Goal: Task Accomplishment & Management: Manage account settings

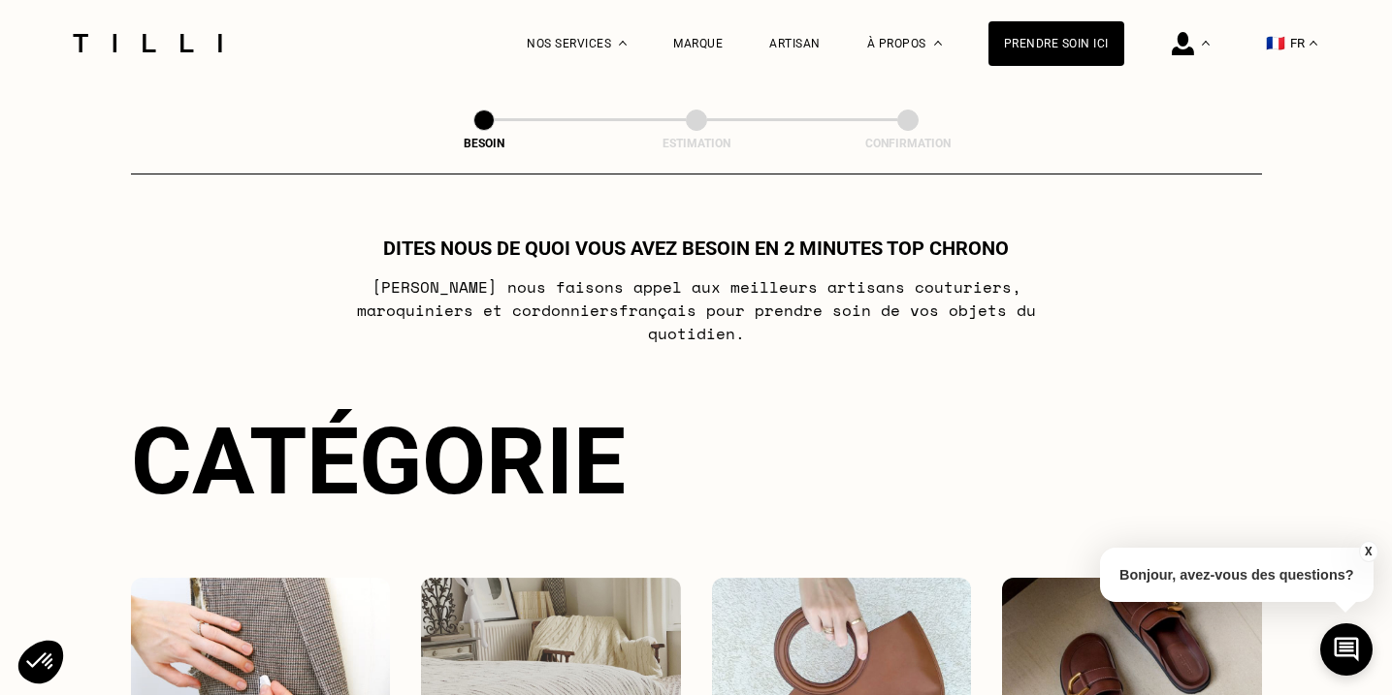
click at [1052, 36] on div "Prendre soin ici" at bounding box center [1056, 43] width 136 height 45
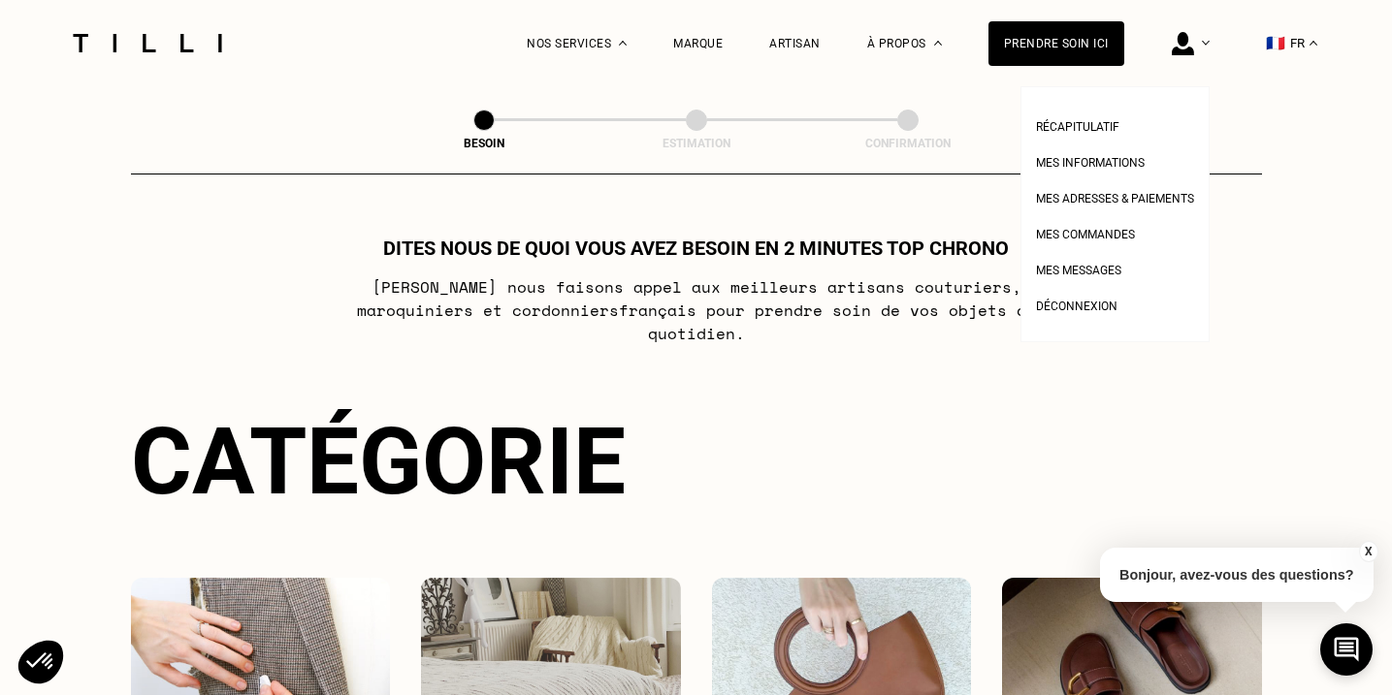
click at [1187, 37] on img at bounding box center [1183, 43] width 22 height 23
click at [1109, 182] on li "Mes adresses & paiements" at bounding box center [1115, 196] width 158 height 36
click at [1110, 200] on span "Mes adresses & paiements" at bounding box center [1115, 199] width 158 height 14
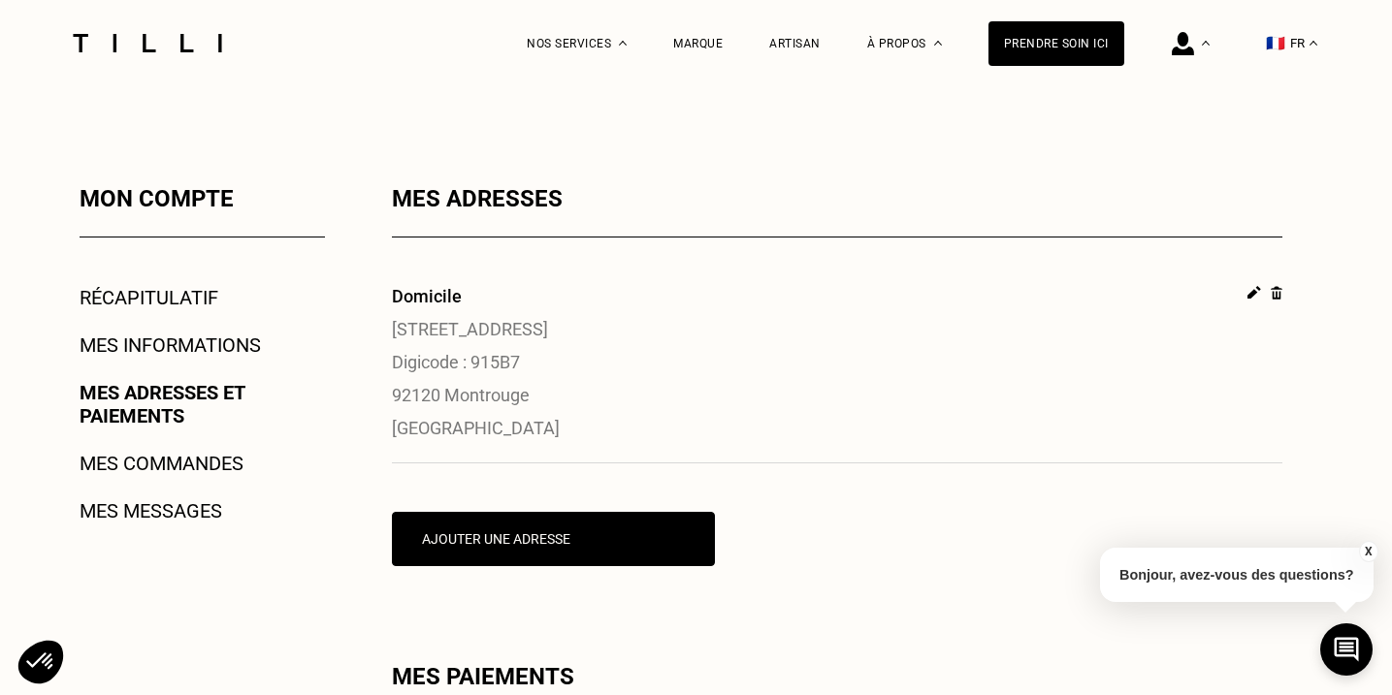
scroll to position [248, 0]
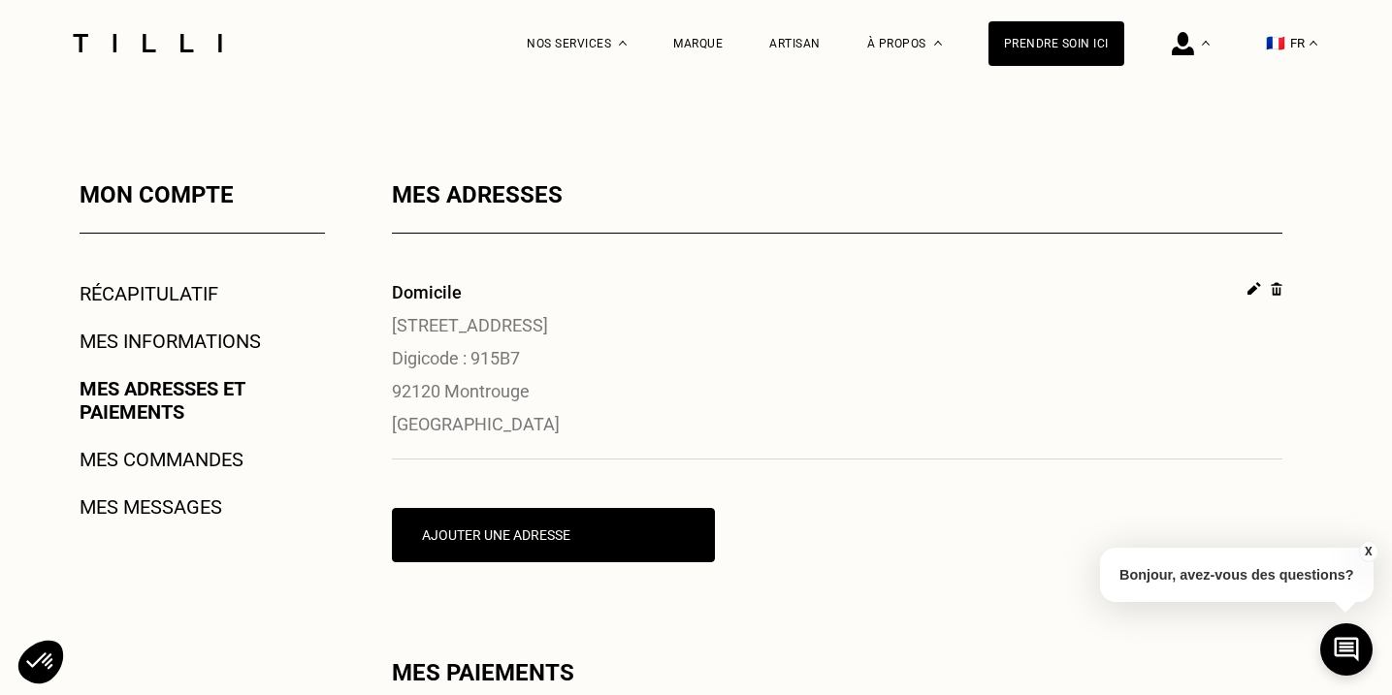
click at [143, 399] on link "Mes adresses et paiements" at bounding box center [202, 400] width 245 height 47
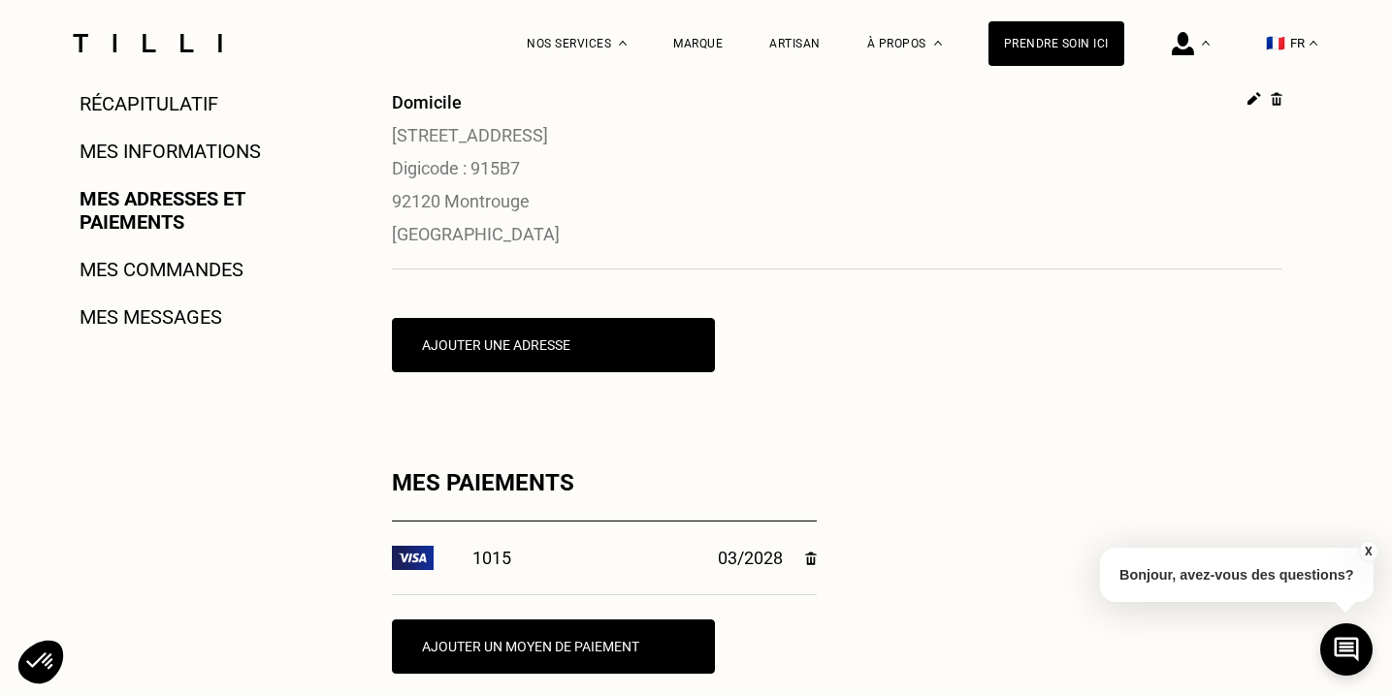
scroll to position [438, 0]
click at [809, 559] on img at bounding box center [810, 559] width 11 height 14
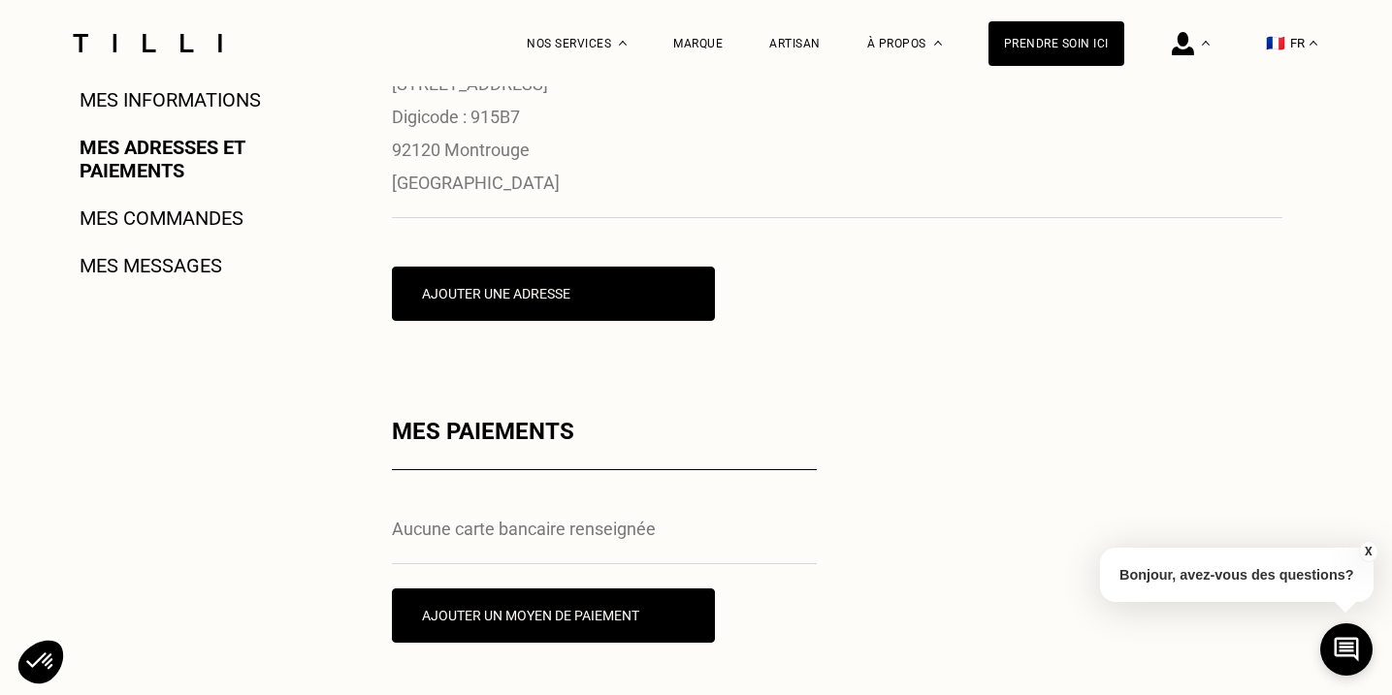
scroll to position [490, 0]
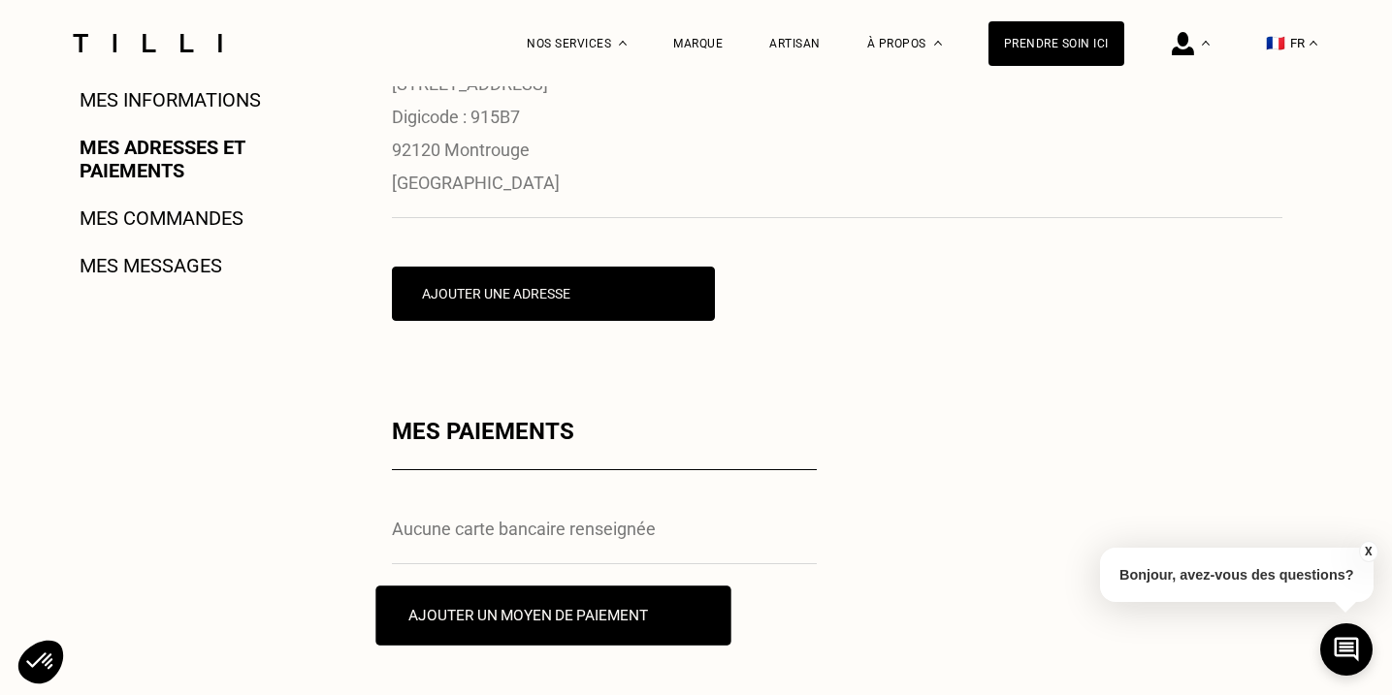
click at [594, 617] on button "Ajouter un moyen de paiement" at bounding box center [552, 616] width 355 height 60
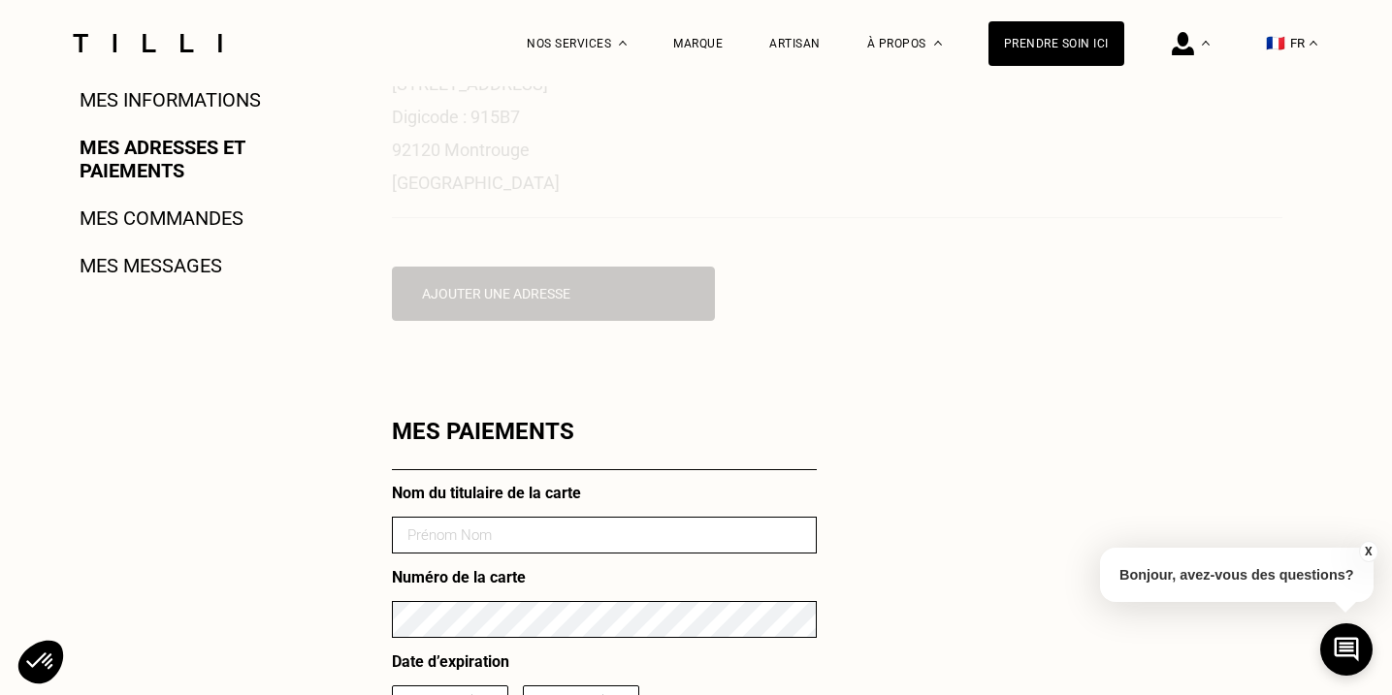
click at [979, 391] on div "Mes adresses Domicile [STREET_ADDRESS] Ajouter une adresse Mes paiements Nom du…" at bounding box center [837, 594] width 890 height 1309
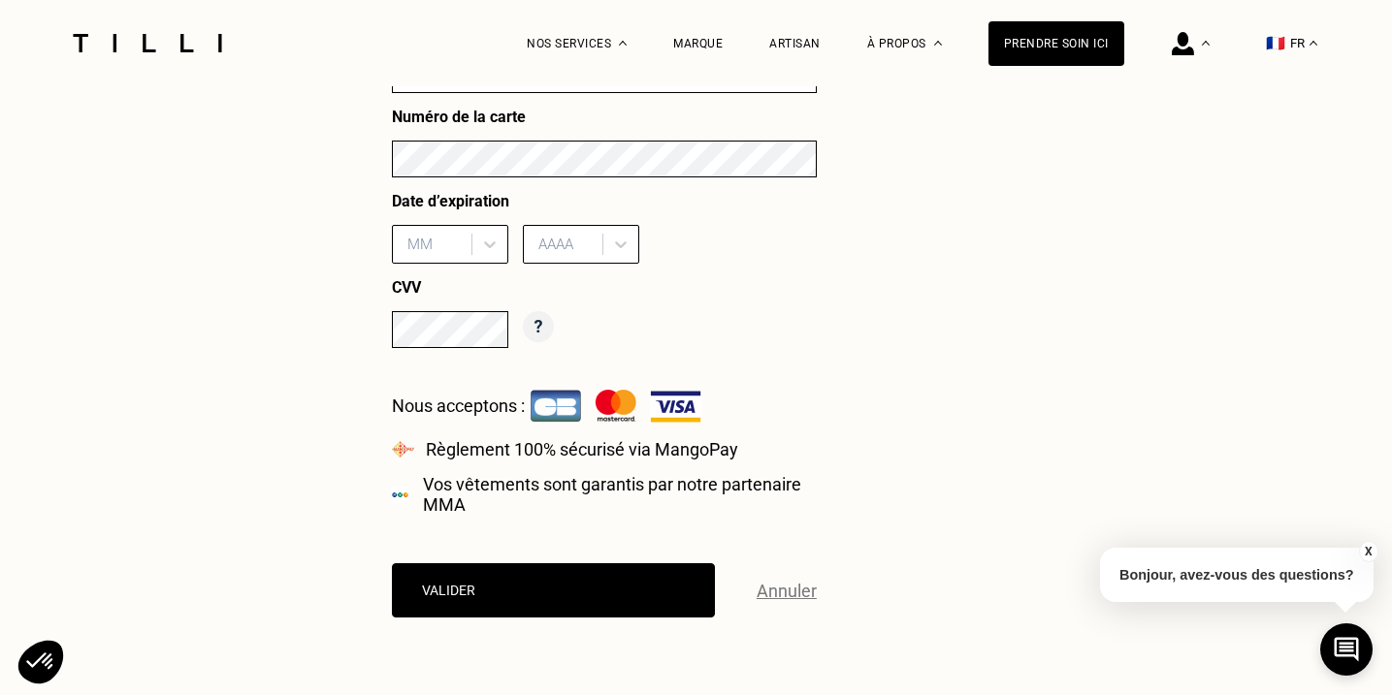
scroll to position [950, 0]
click at [802, 584] on p "Annuler" at bounding box center [786, 591] width 60 height 20
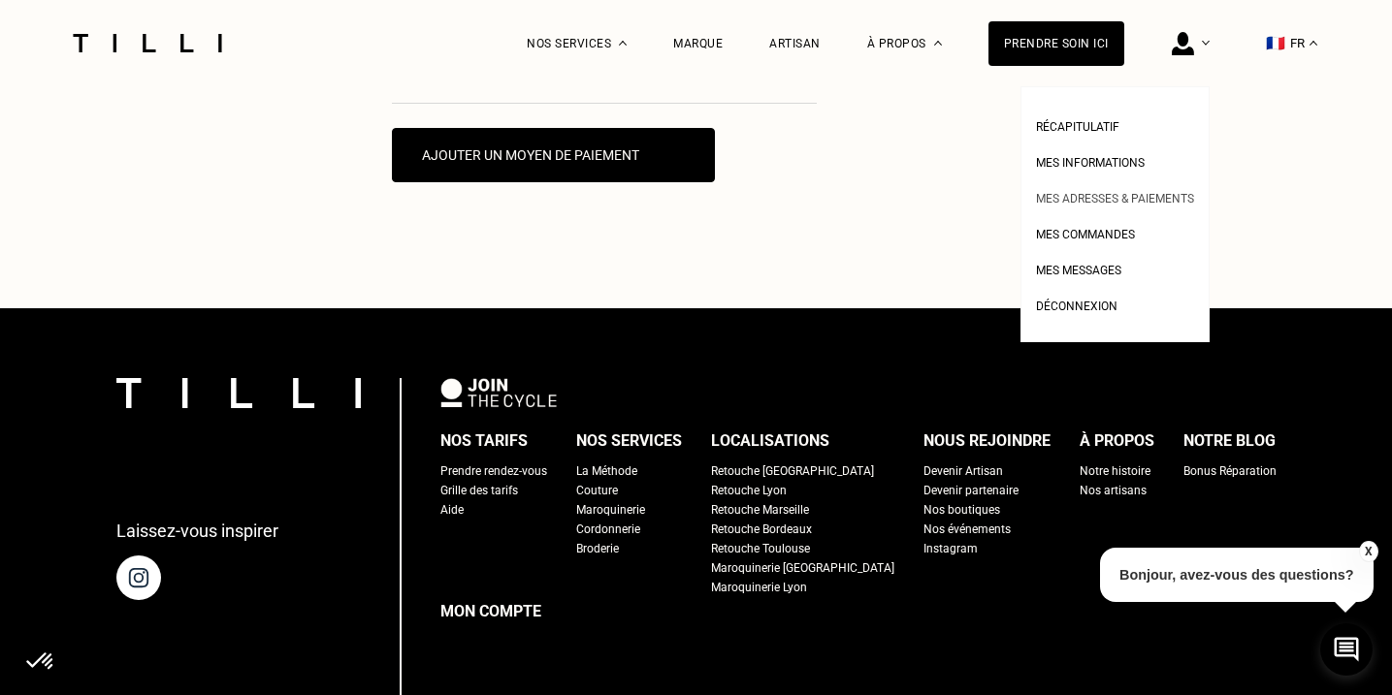
click at [1147, 200] on span "Mes adresses & paiements" at bounding box center [1115, 199] width 158 height 14
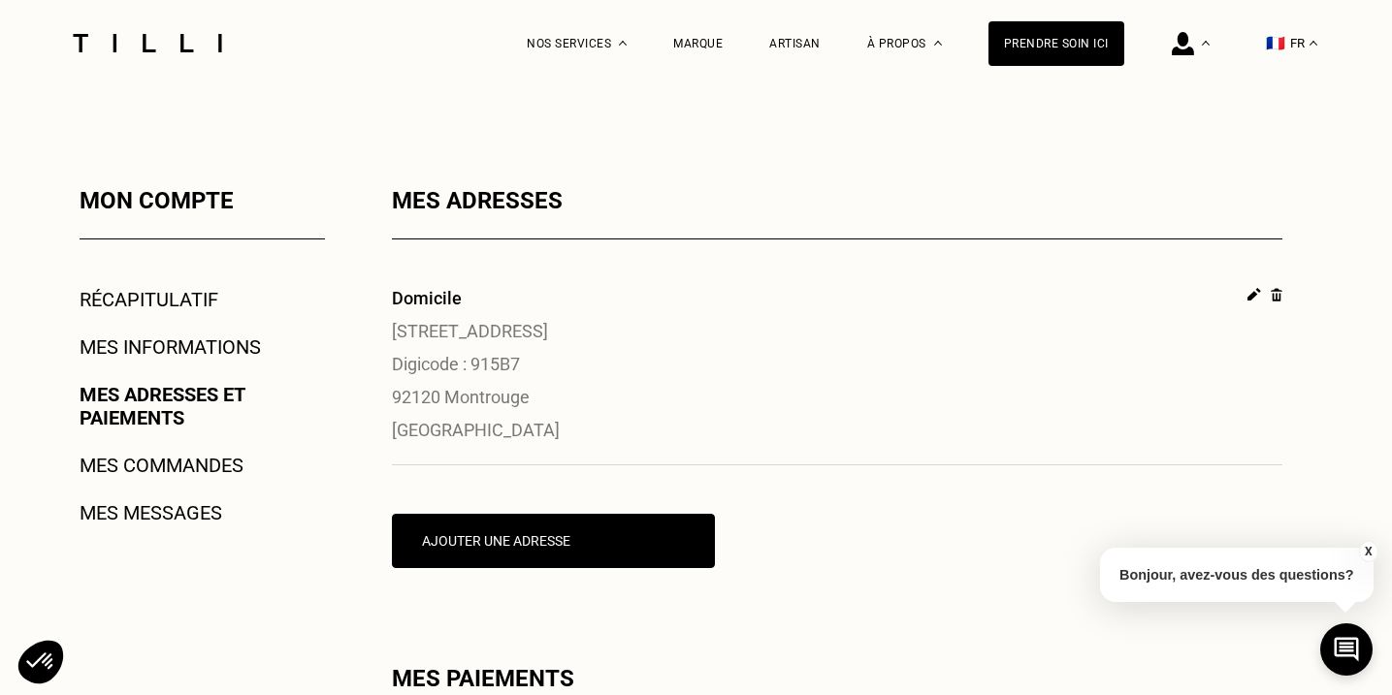
scroll to position [423, 0]
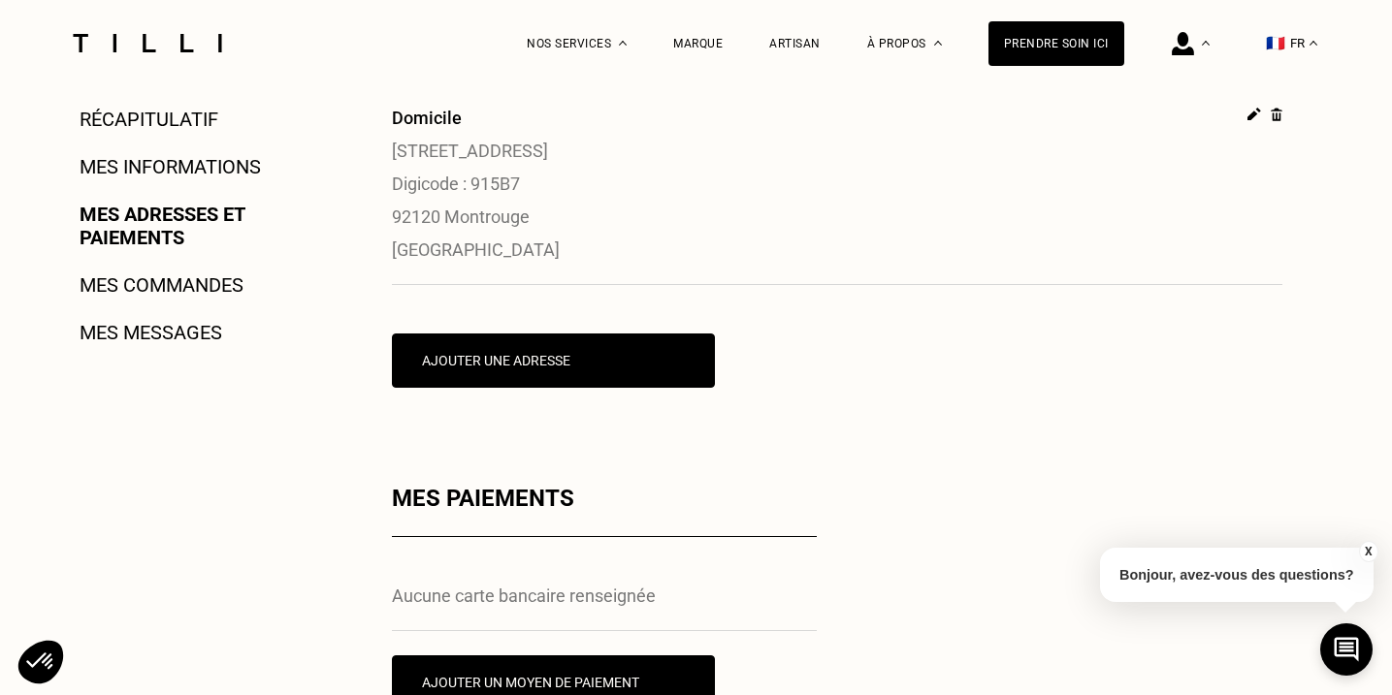
click at [189, 229] on link "Mes adresses et paiements" at bounding box center [202, 226] width 245 height 47
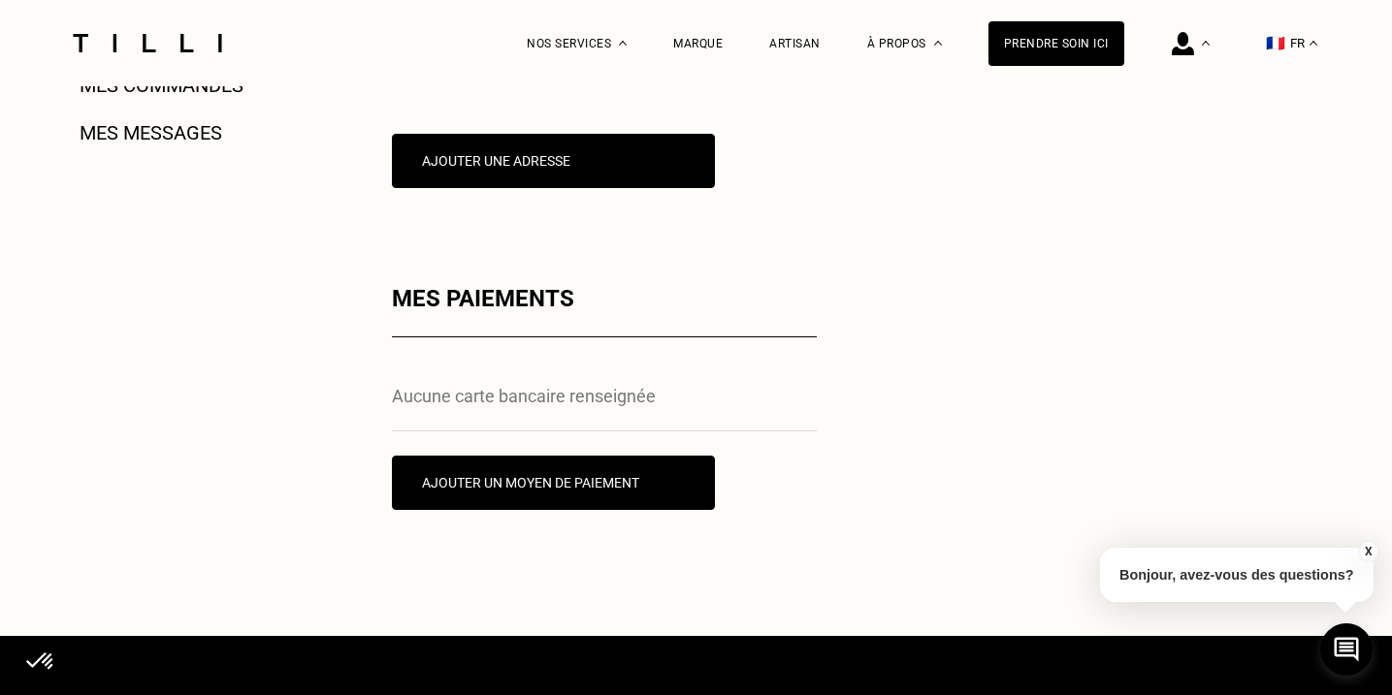
scroll to position [630, 0]
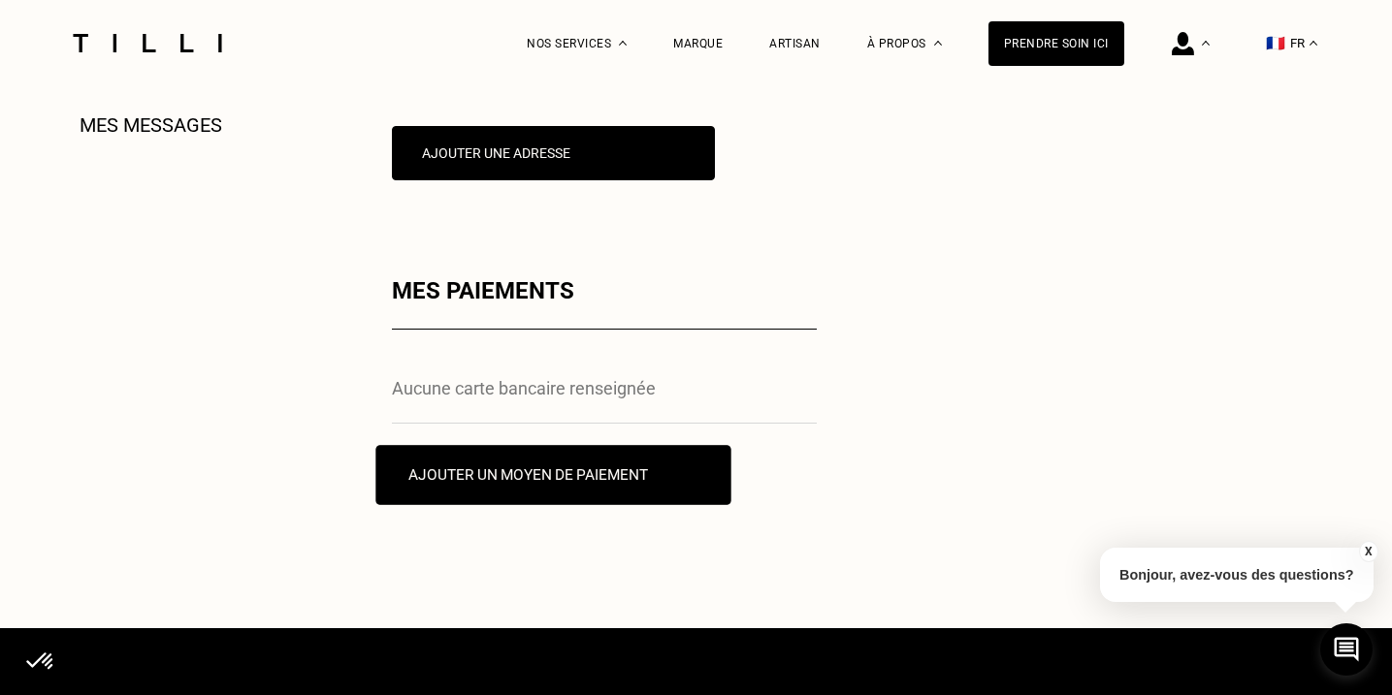
click at [659, 481] on button "Ajouter un moyen de paiement" at bounding box center [552, 475] width 355 height 60
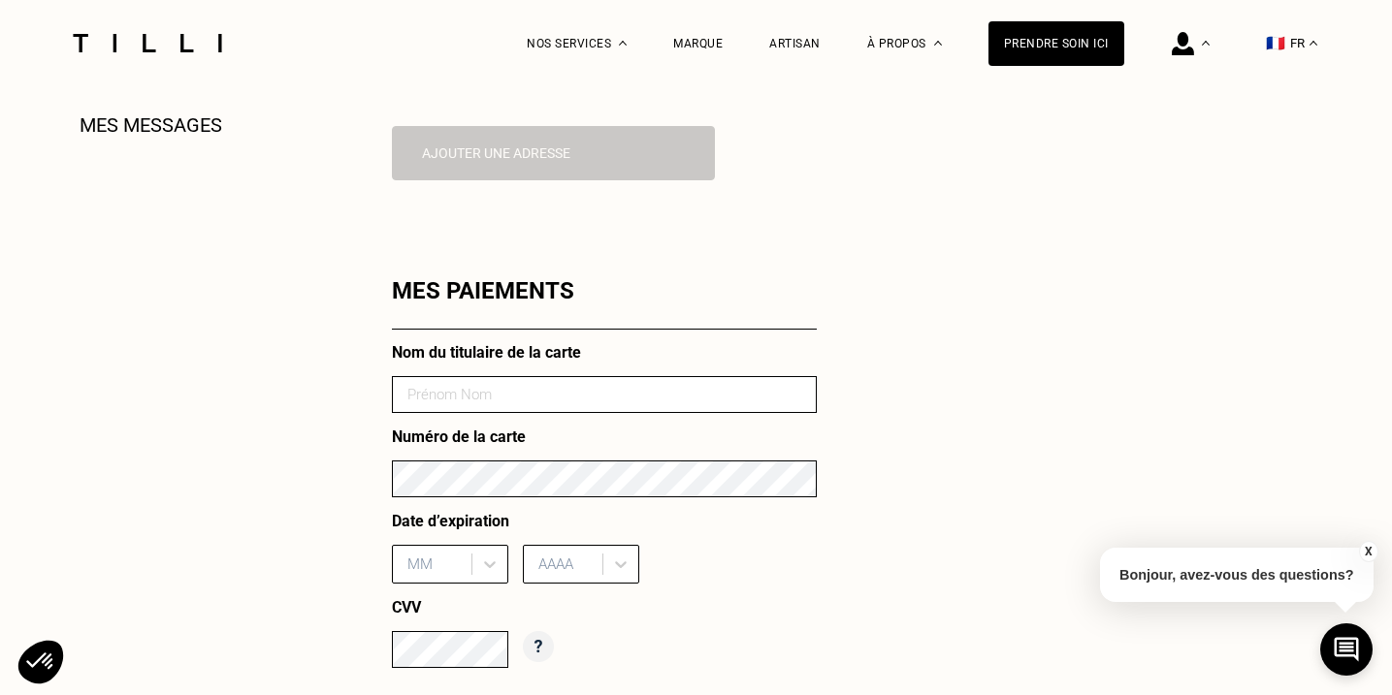
click at [604, 391] on input at bounding box center [604, 394] width 425 height 37
click at [825, 372] on div "Mes adresses Domicile [STREET_ADDRESS] Ajouter une adresse Mes paiements Nom du…" at bounding box center [837, 453] width 890 height 1309
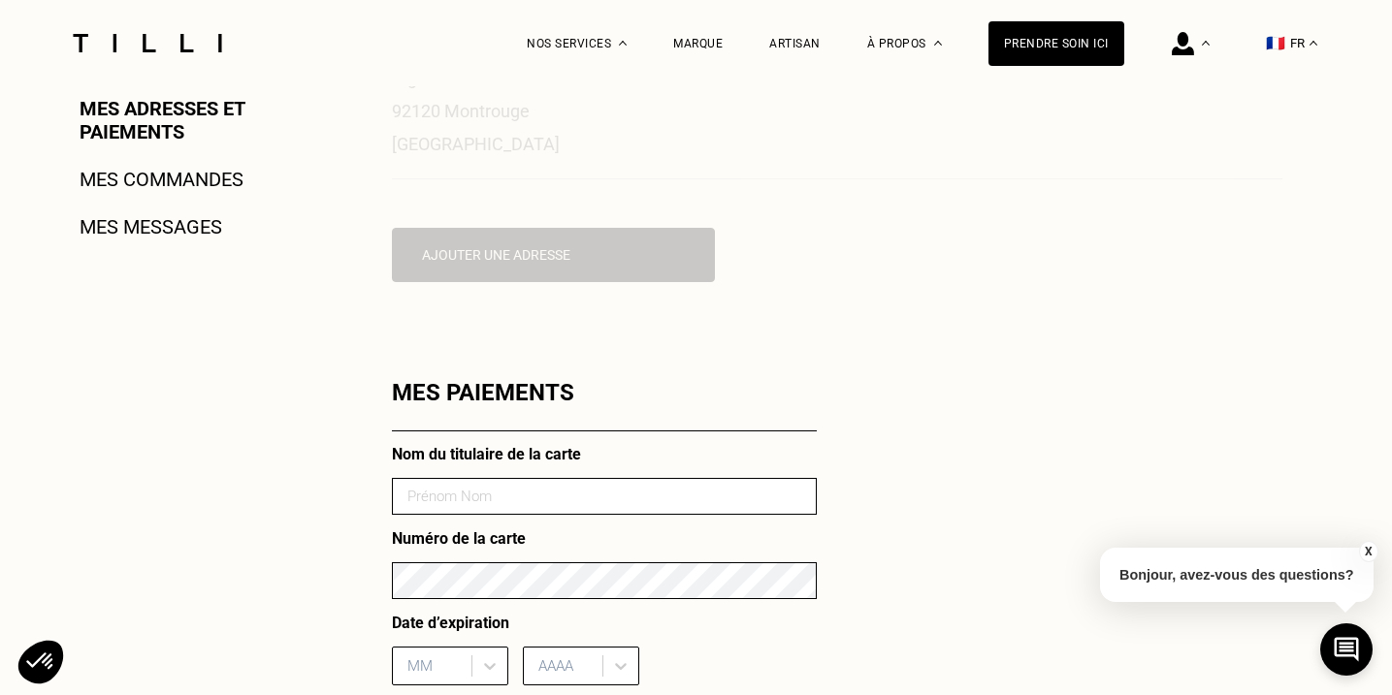
scroll to position [528, 0]
click at [181, 228] on link "Mes messages" at bounding box center [151, 227] width 143 height 23
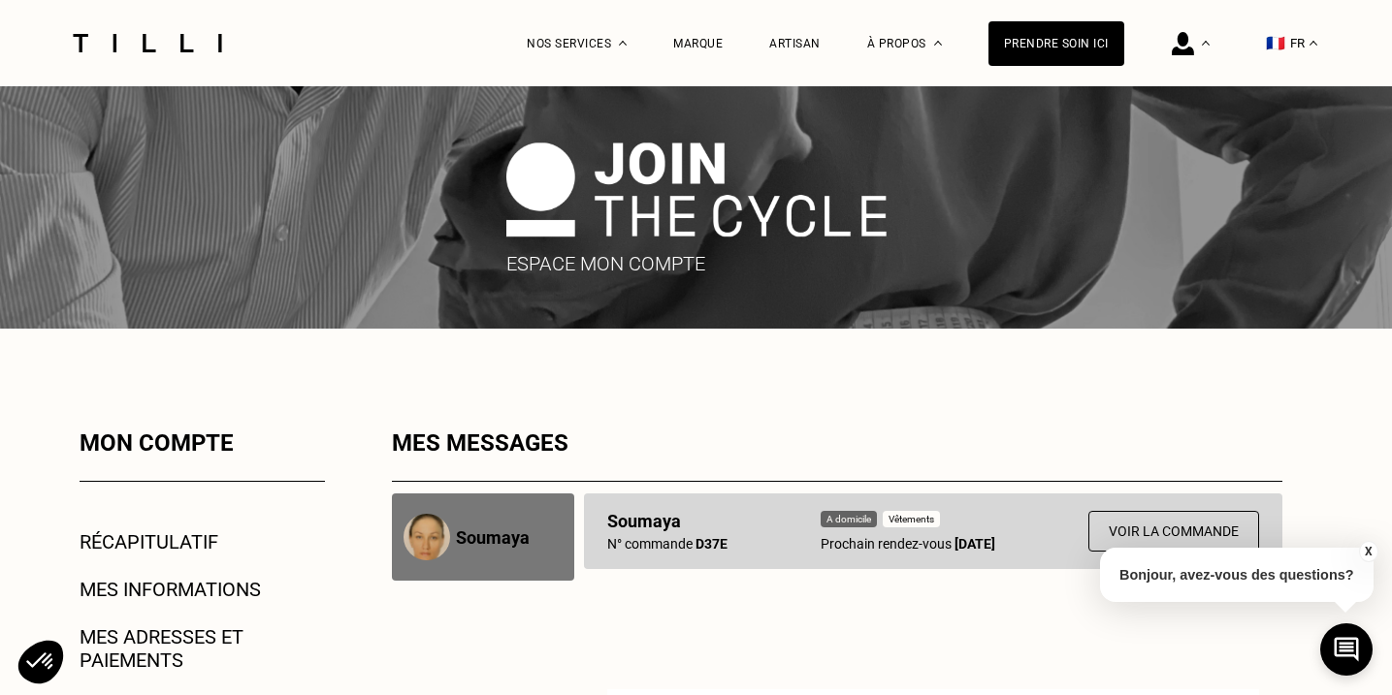
click at [1369, 545] on button "X" at bounding box center [1367, 551] width 19 height 21
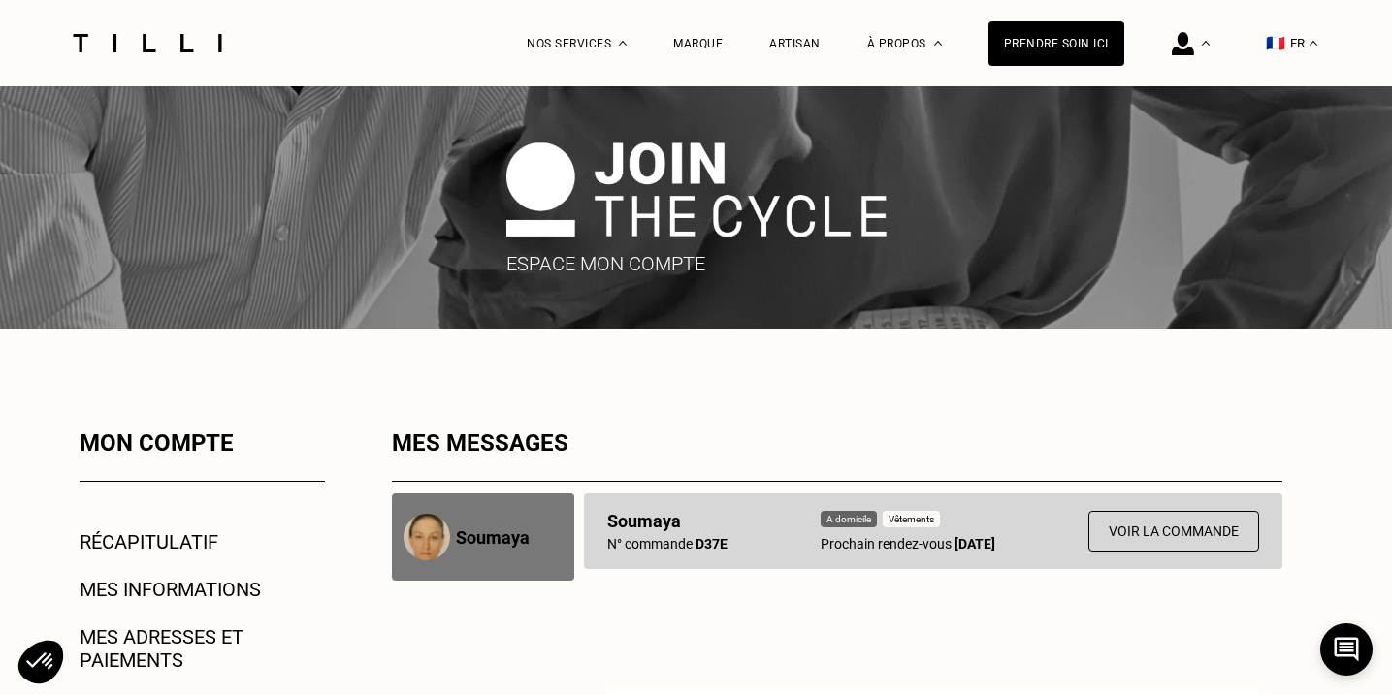
click at [477, 544] on p "Soumaya" at bounding box center [493, 538] width 74 height 20
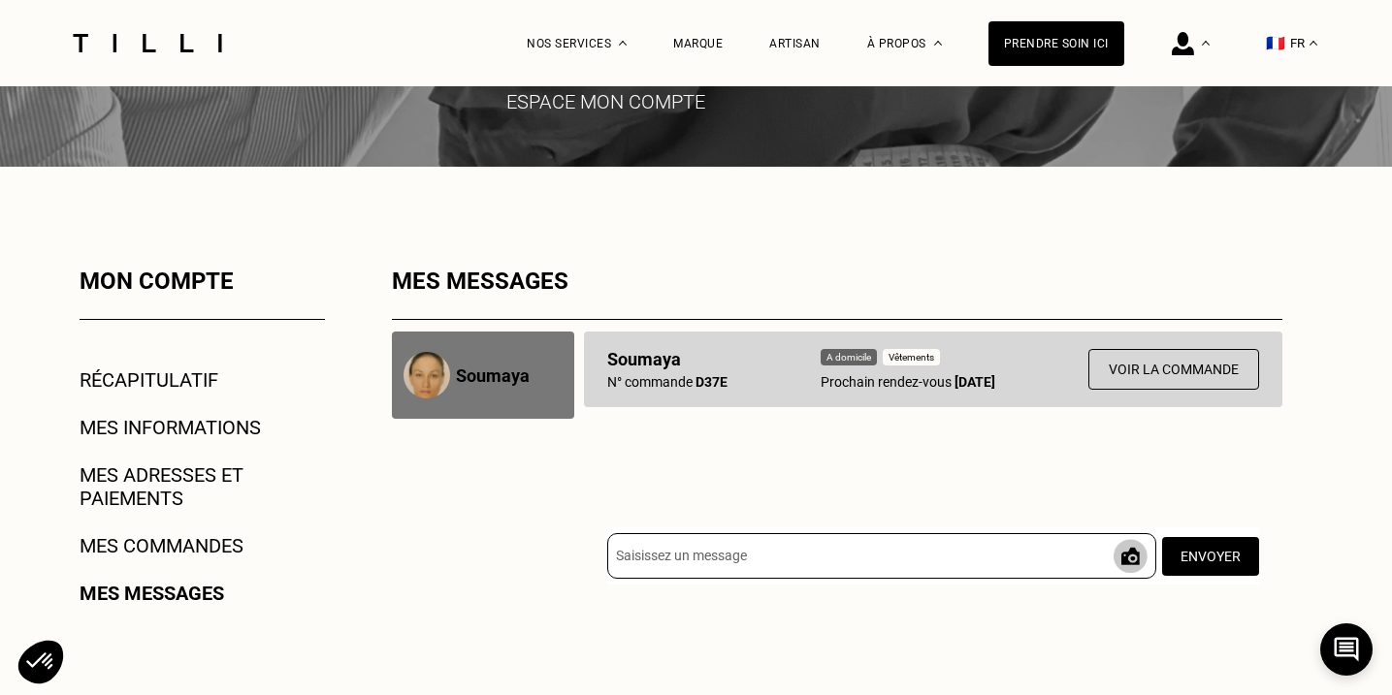
scroll to position [163, 0]
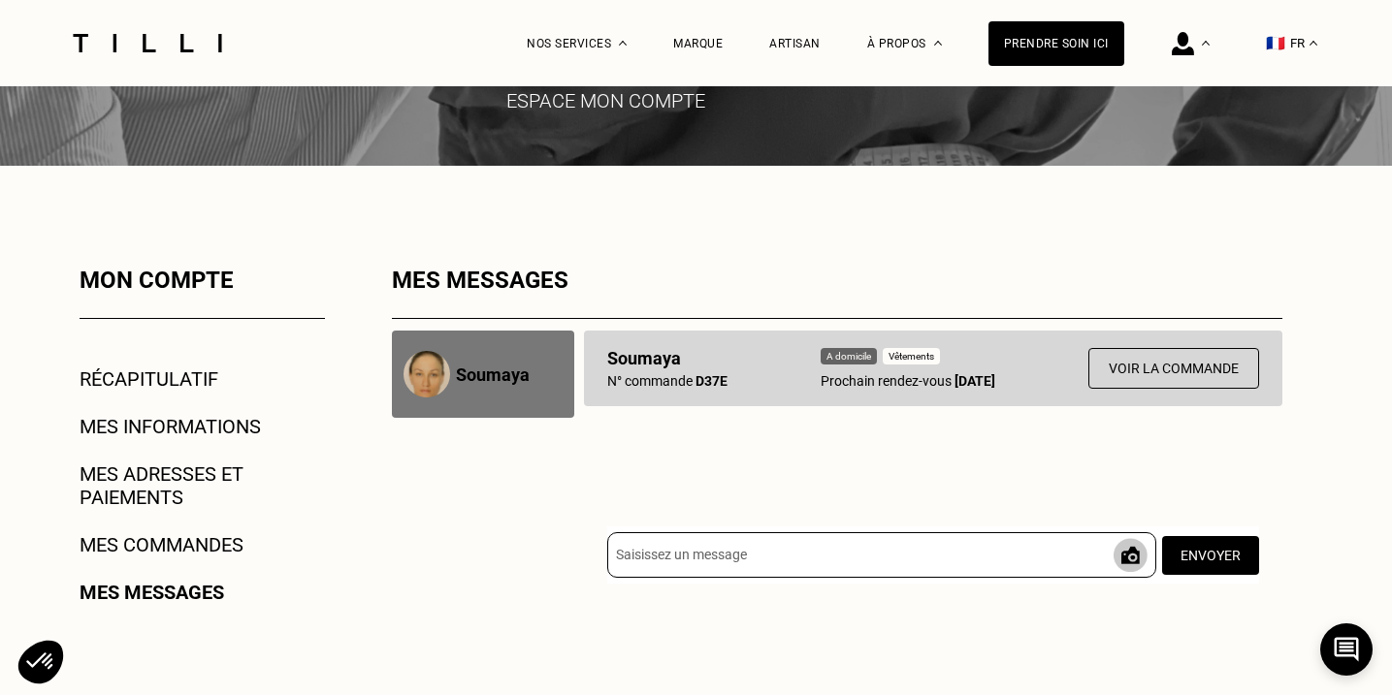
click at [161, 373] on link "Récapitulatif" at bounding box center [149, 379] width 139 height 23
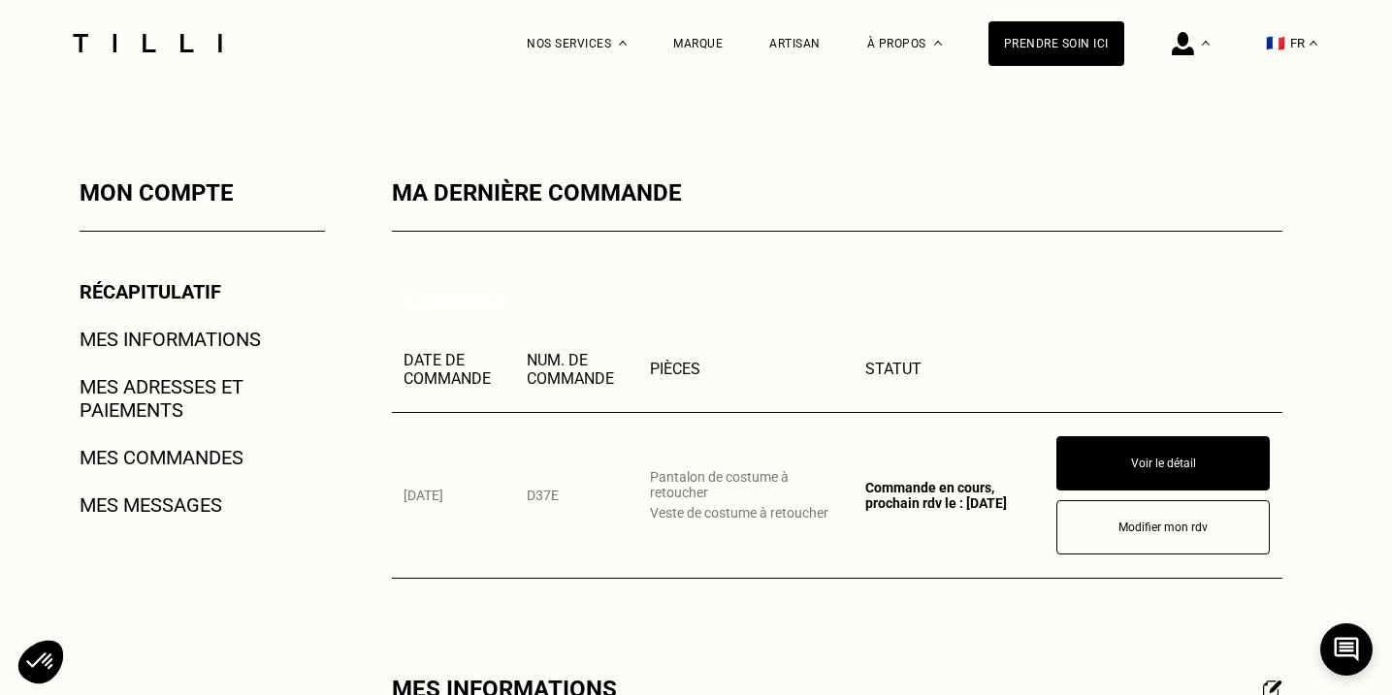
scroll to position [255, 0]
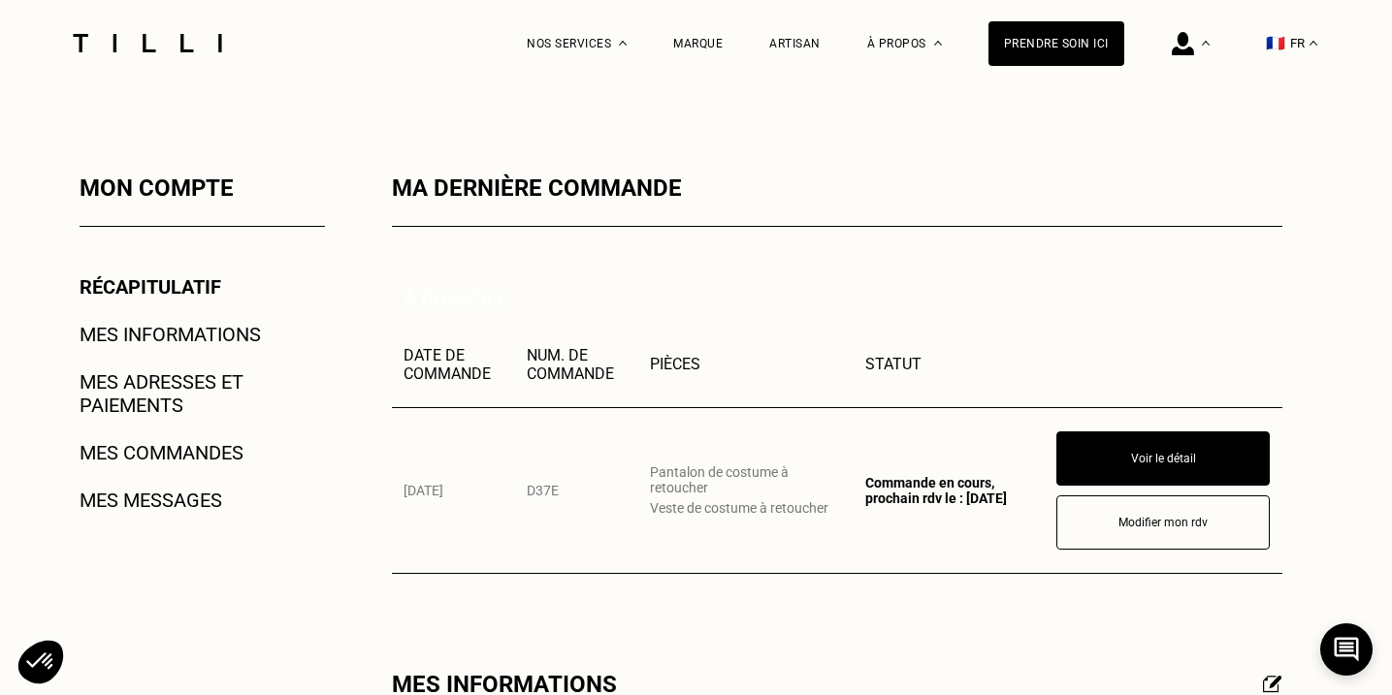
click at [155, 404] on link "Mes adresses et paiements" at bounding box center [202, 393] width 245 height 47
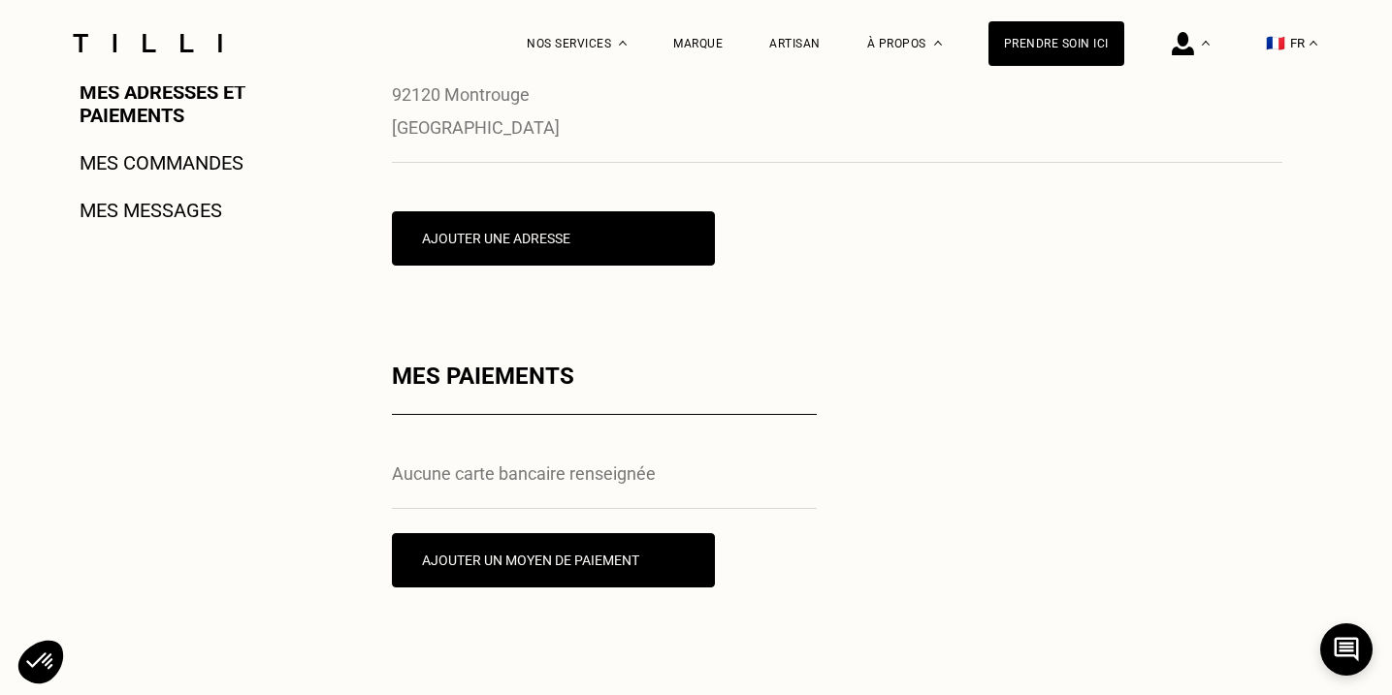
scroll to position [545, 0]
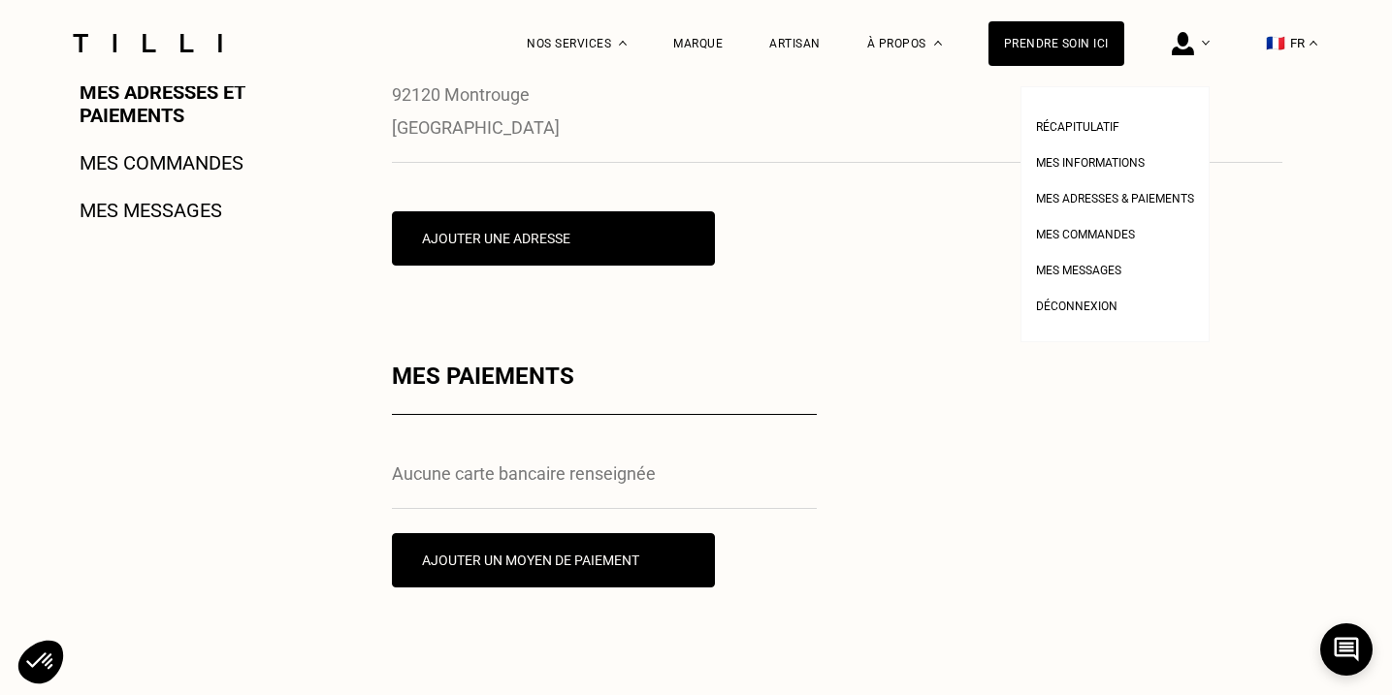
click at [1204, 49] on div at bounding box center [1191, 43] width 38 height 86
click at [1151, 203] on span "Mes adresses & paiements" at bounding box center [1115, 199] width 158 height 14
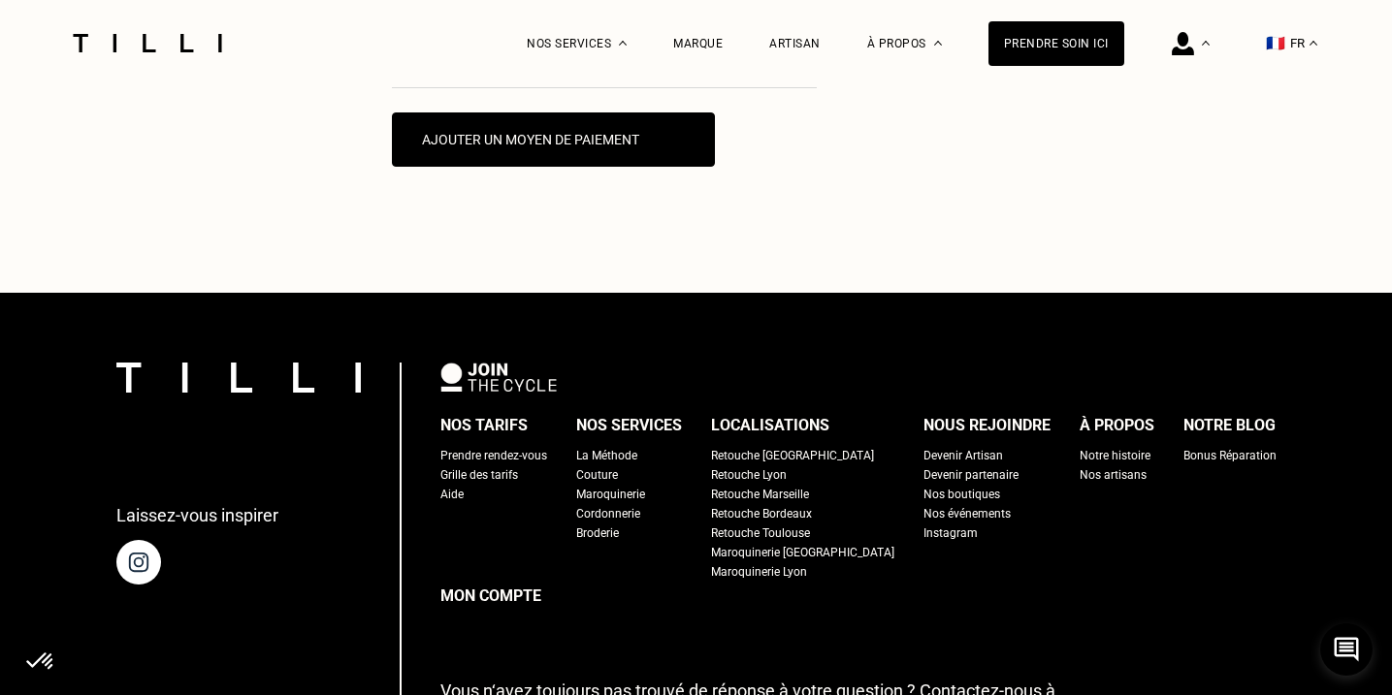
scroll to position [972, 0]
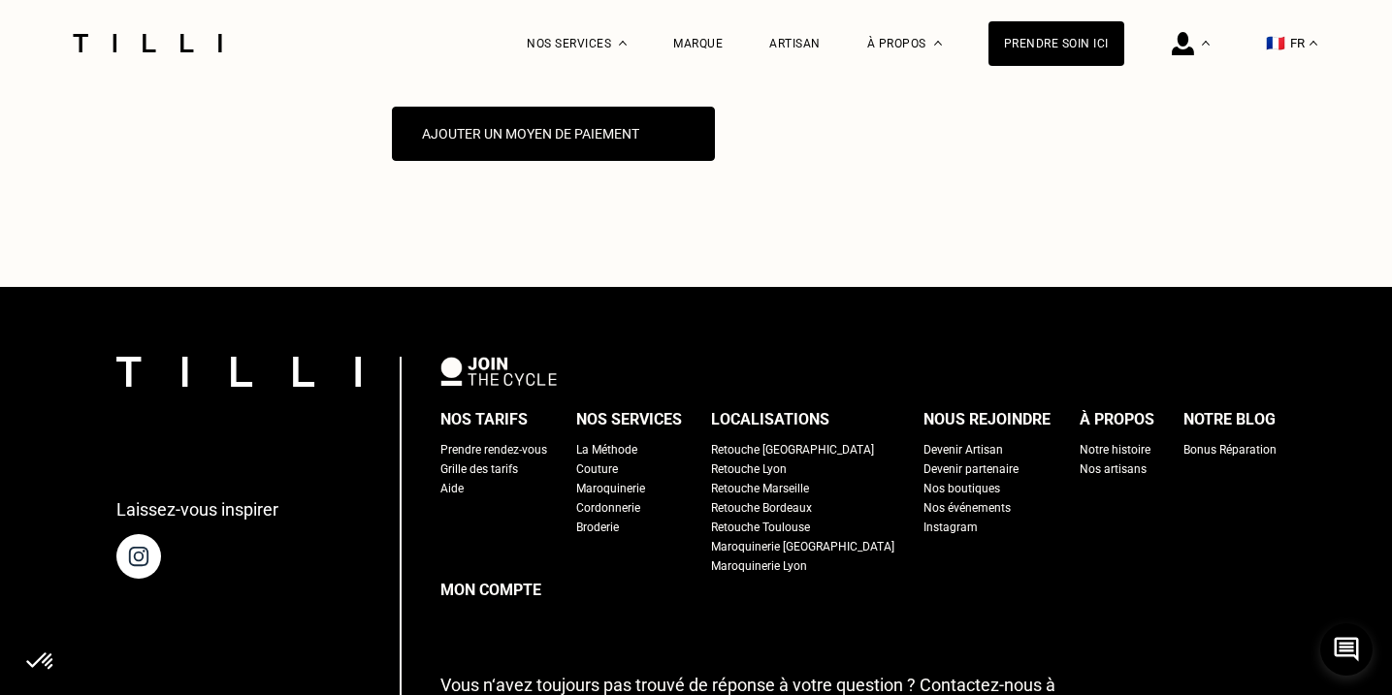
click at [525, 584] on div "Mon compte" at bounding box center [858, 590] width 836 height 29
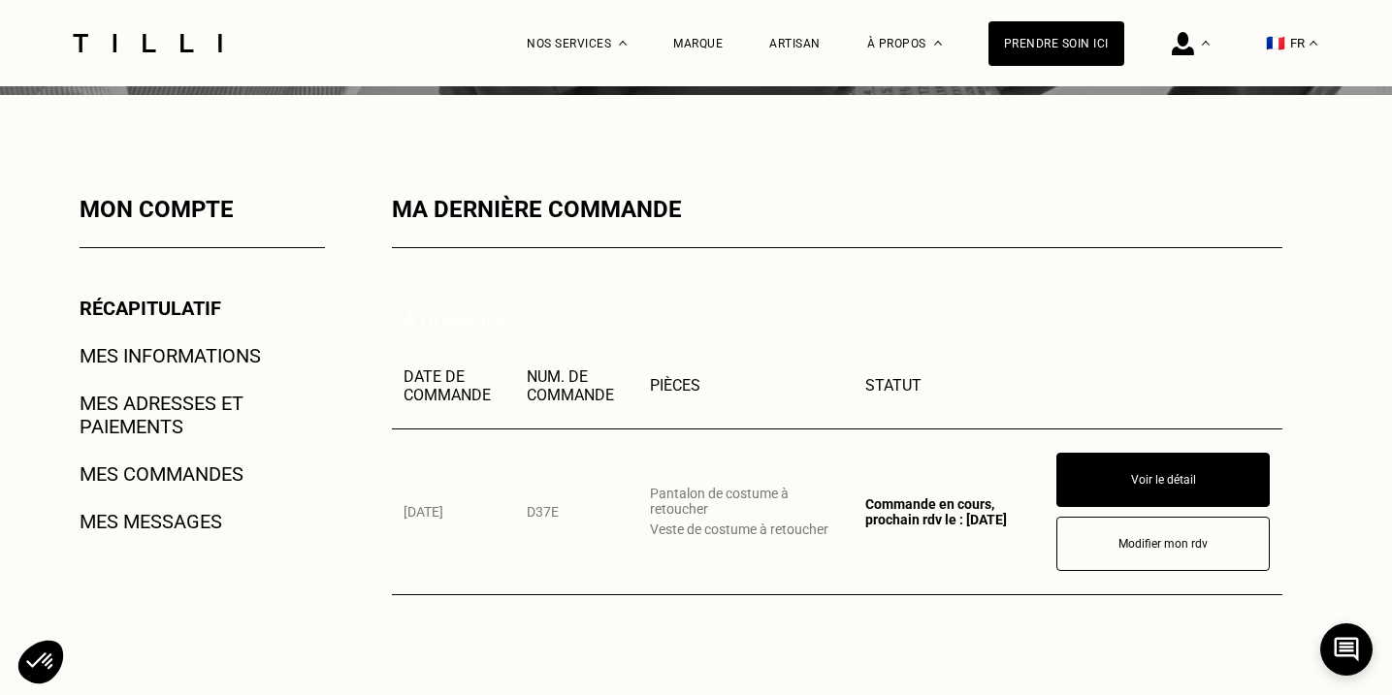
scroll to position [243, 0]
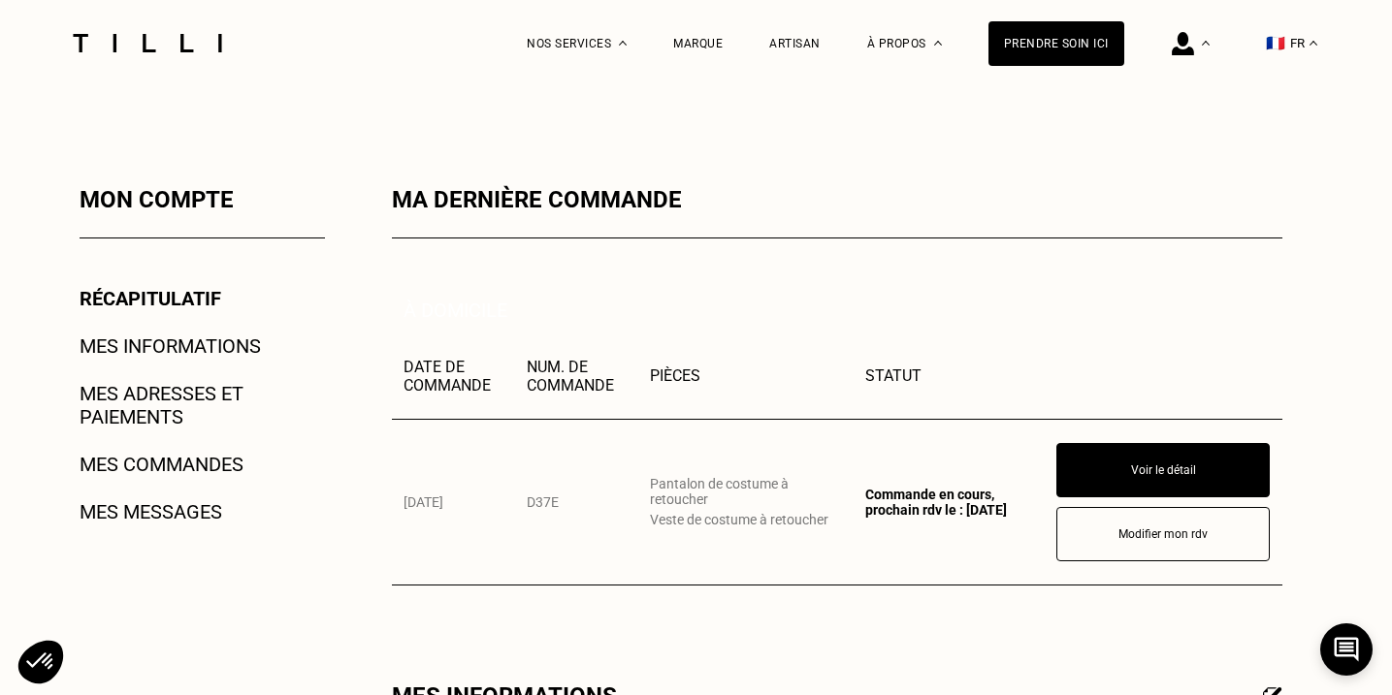
click at [143, 406] on link "Mes adresses et paiements" at bounding box center [202, 405] width 245 height 47
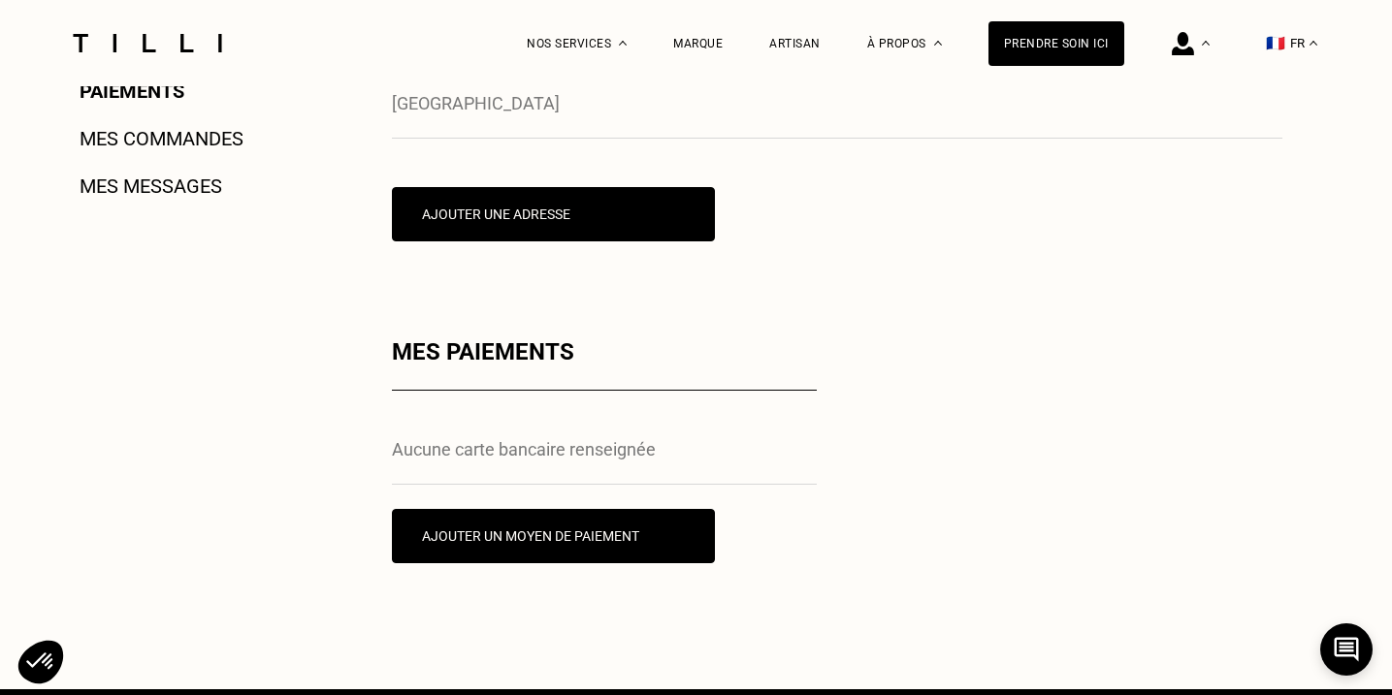
scroll to position [577, 0]
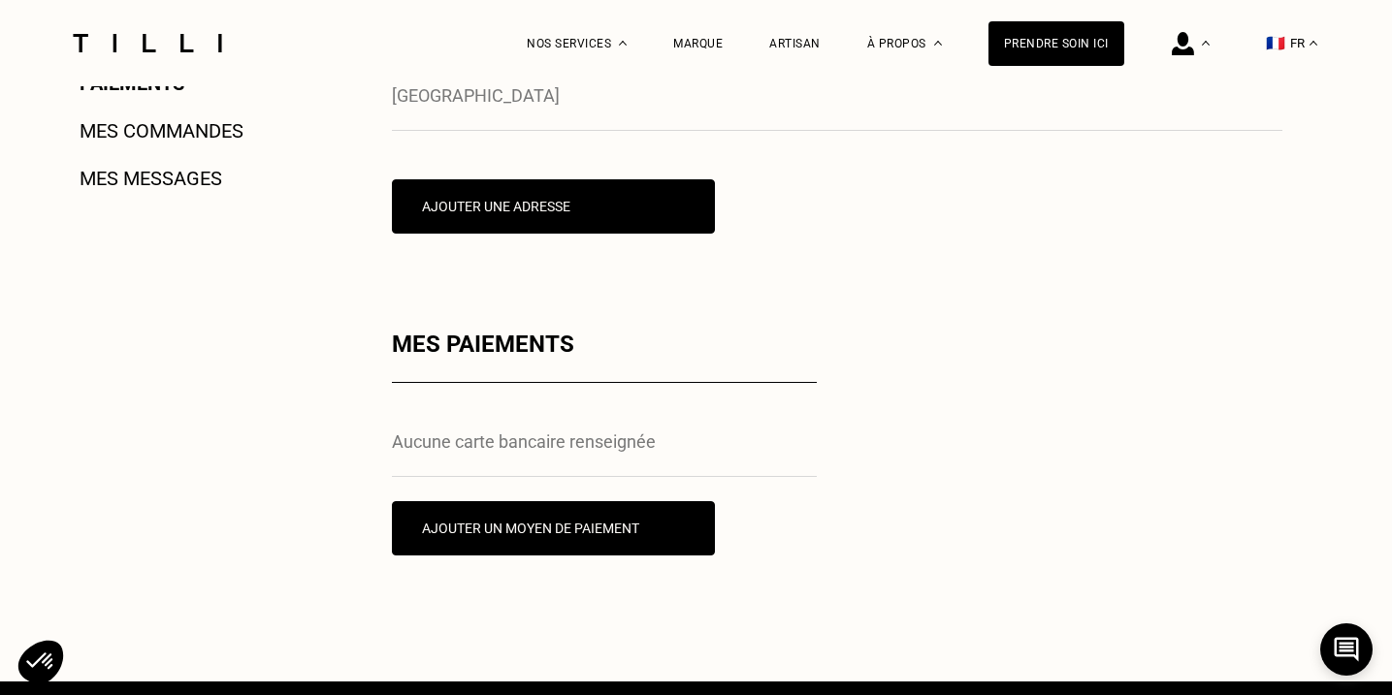
click at [639, 459] on label "Aucune carte bancaire renseignée" at bounding box center [604, 430] width 425 height 94
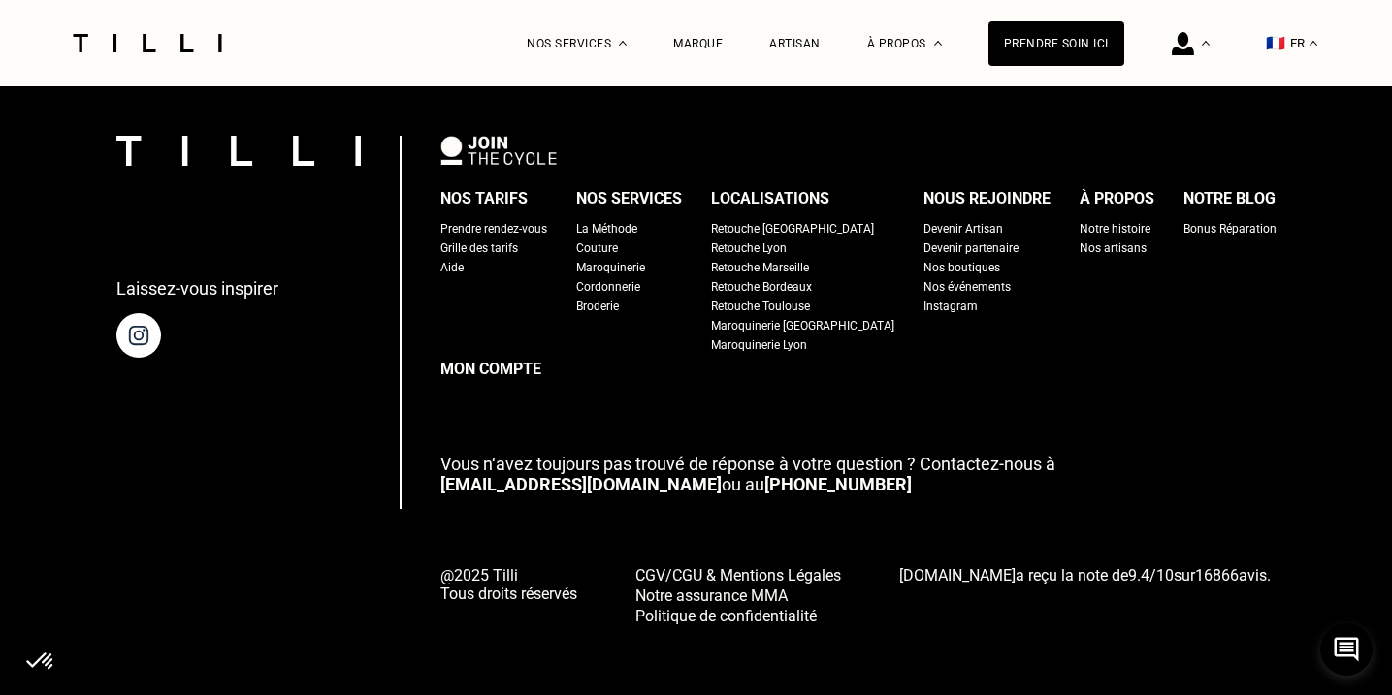
scroll to position [1191, 0]
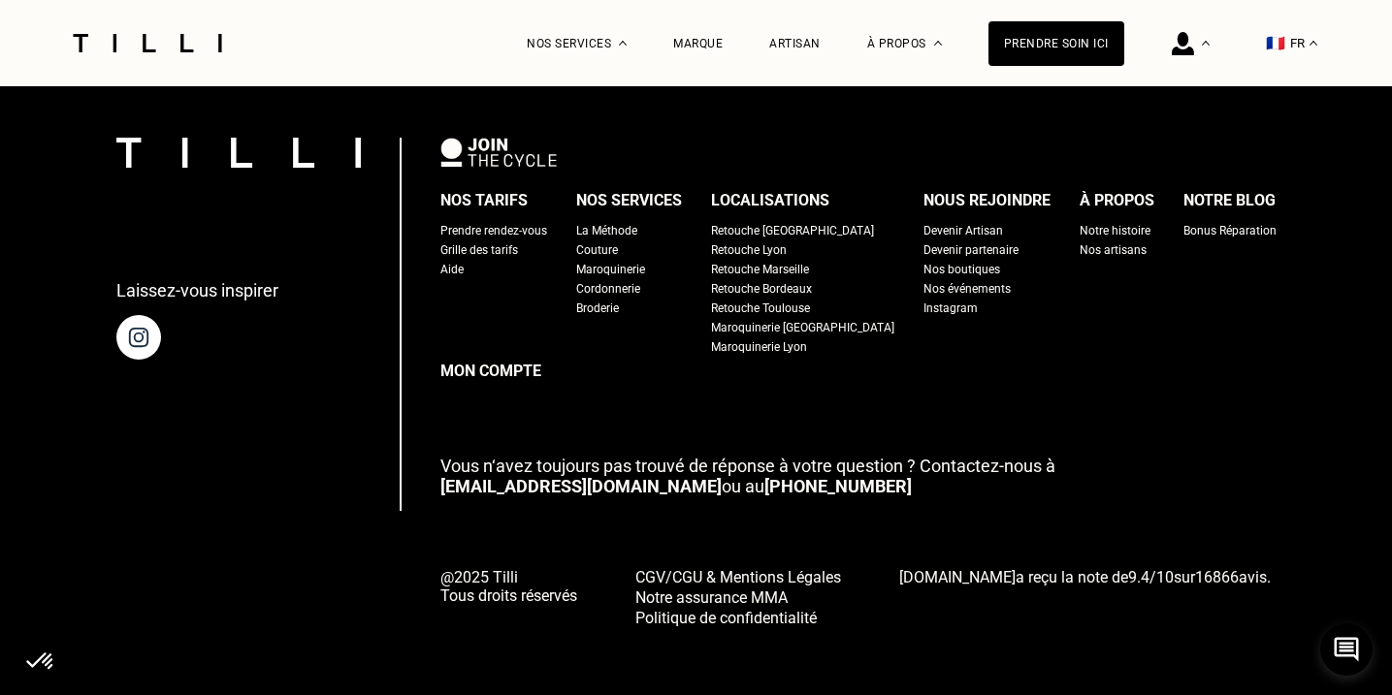
click at [783, 575] on span "CGV/CGU & Mentions Légales" at bounding box center [738, 577] width 206 height 18
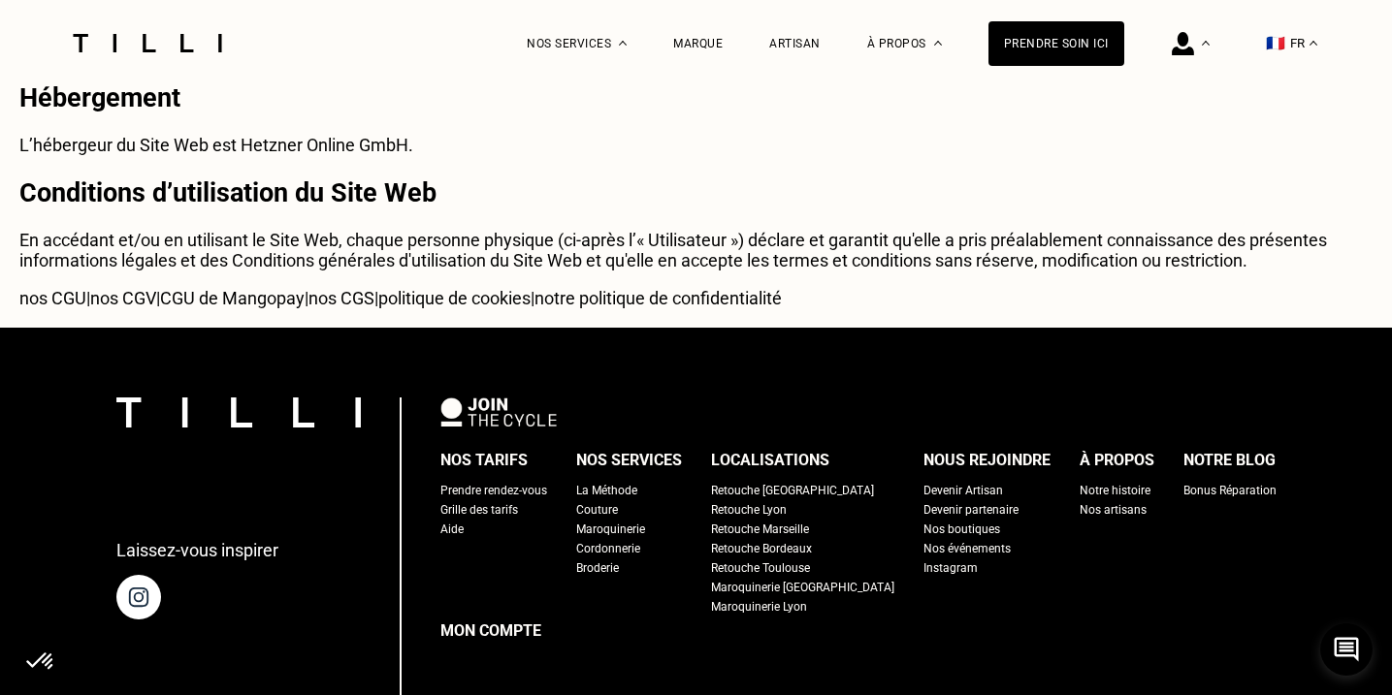
scroll to position [56, 0]
